Goal: Information Seeking & Learning: Compare options

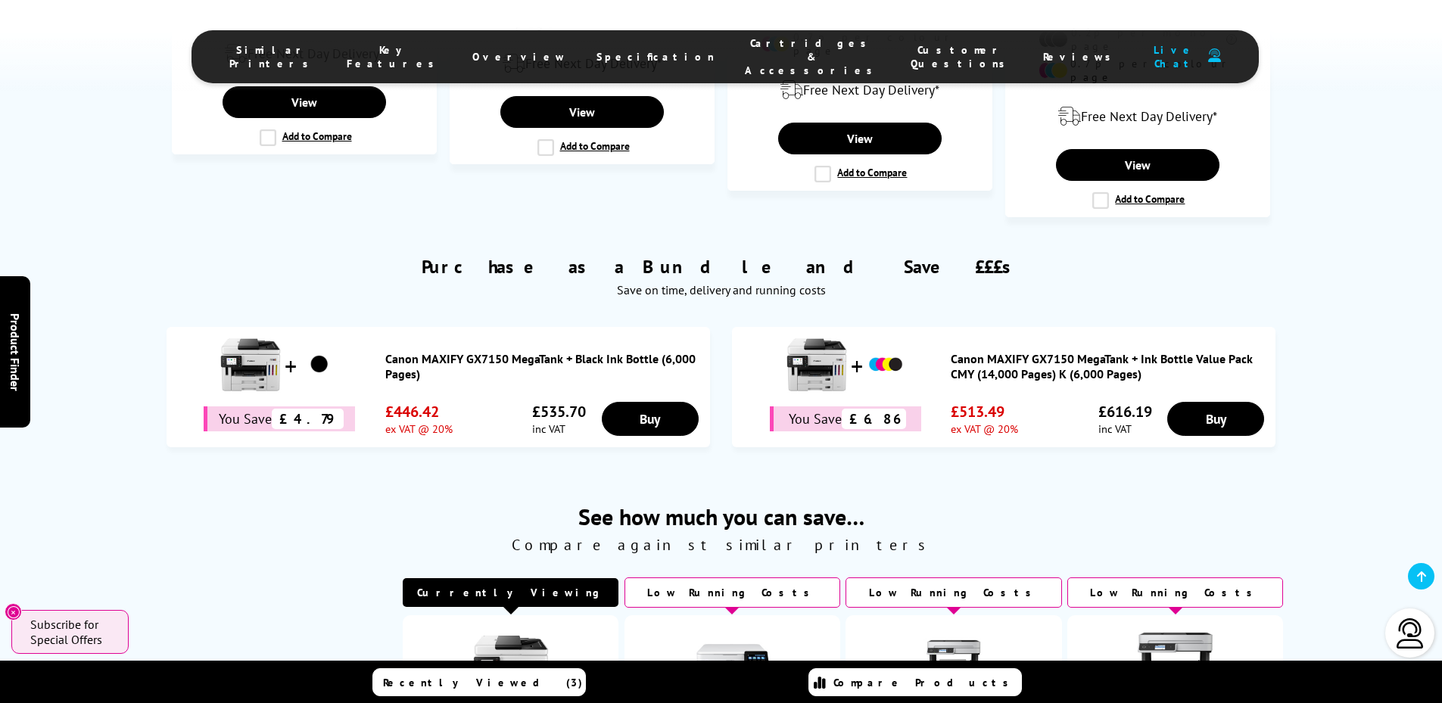
scroll to position [1544, 0]
